Goal: Navigation & Orientation: Go to known website

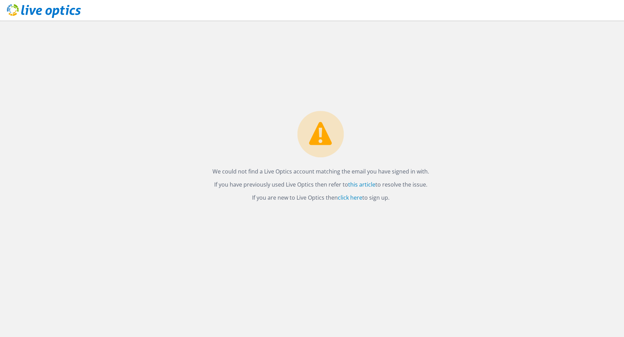
click at [18, 10] on icon at bounding box center [44, 11] width 74 height 14
click at [347, 199] on link "click here" at bounding box center [350, 198] width 24 height 8
